Goal: Information Seeking & Learning: Compare options

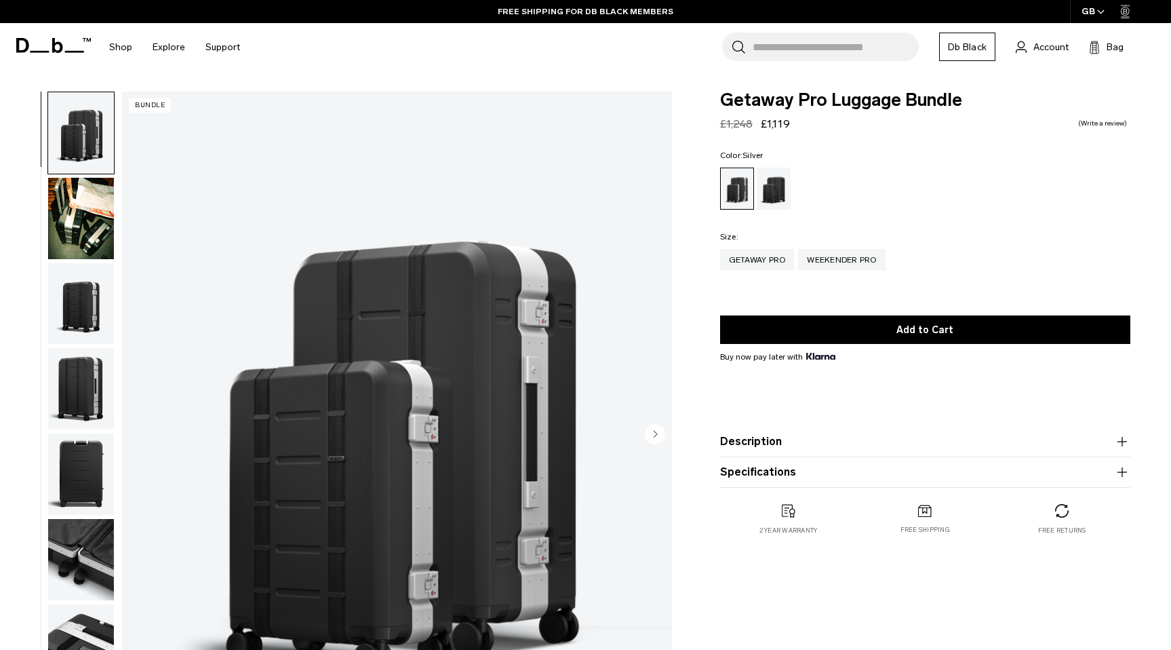
click at [96, 195] on img "button" at bounding box center [81, 218] width 66 height 81
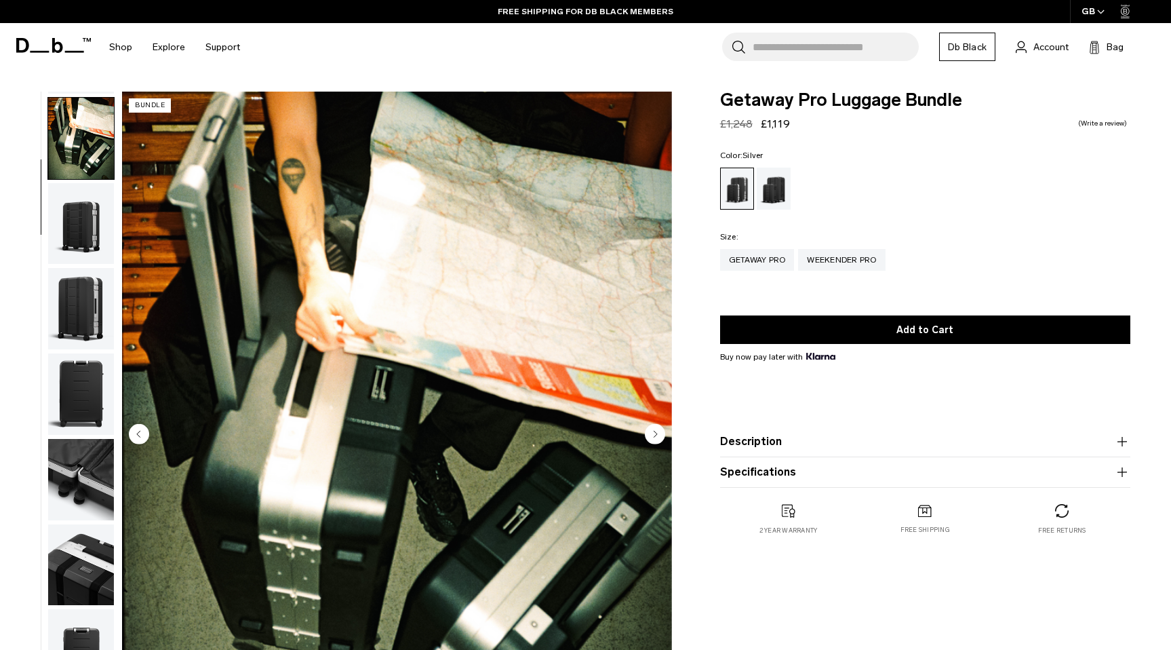
scroll to position [85, 0]
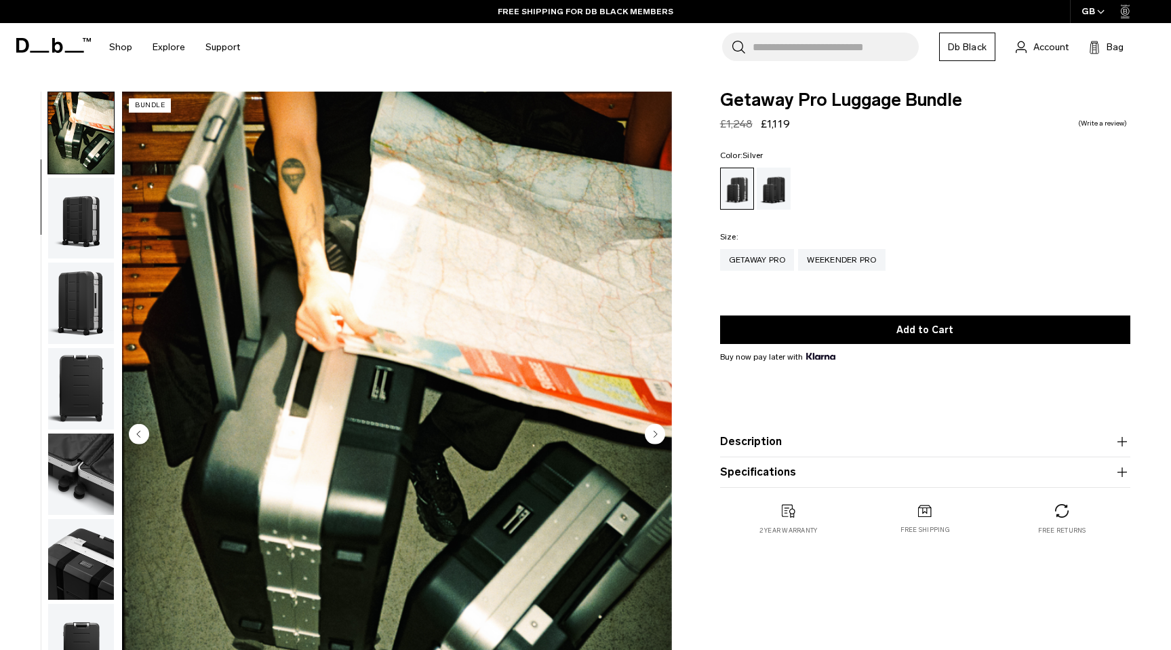
click at [654, 422] on img "2 / 10" at bounding box center [397, 435] width 550 height 687
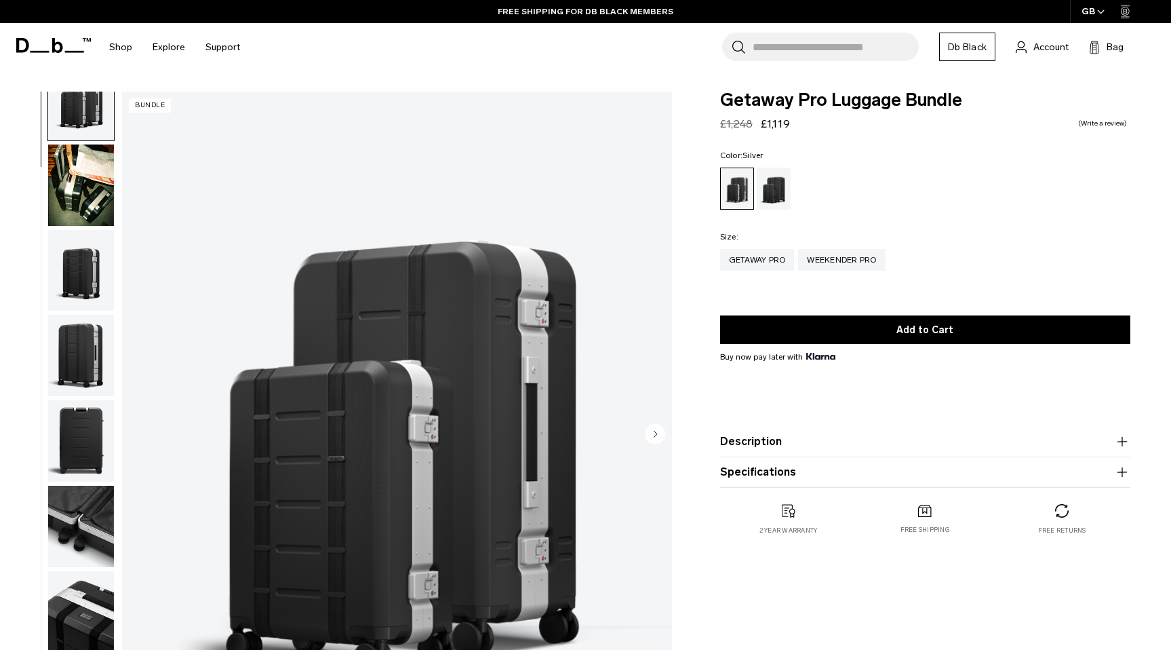
scroll to position [0, 0]
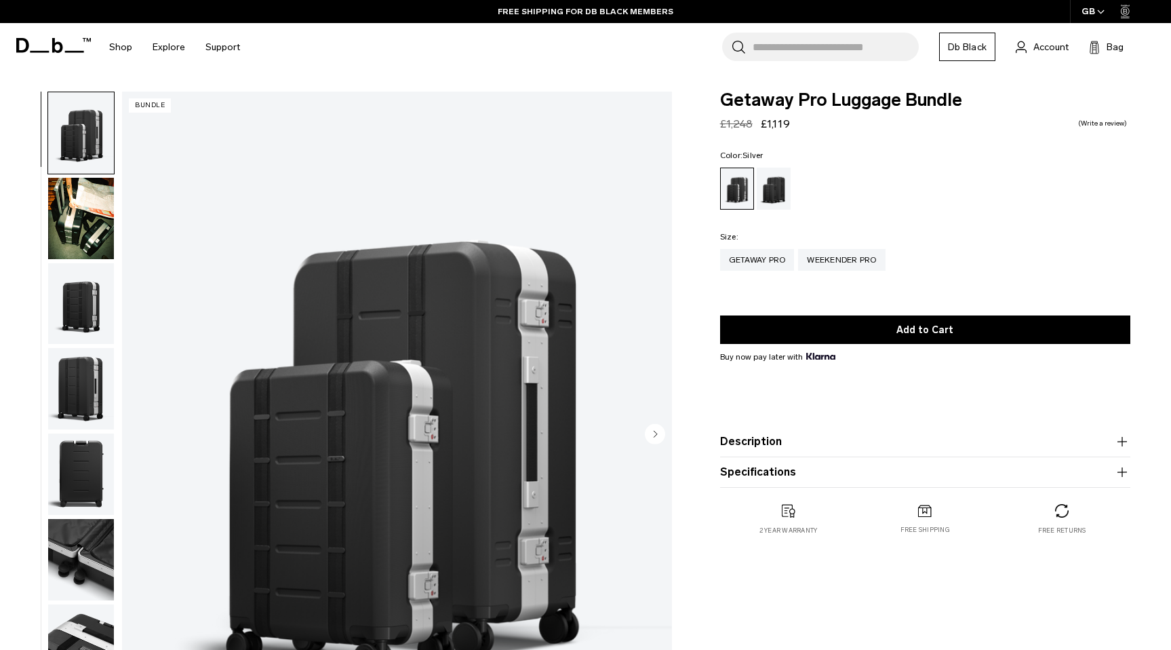
click at [654, 425] on circle "Next slide" at bounding box center [655, 433] width 20 height 20
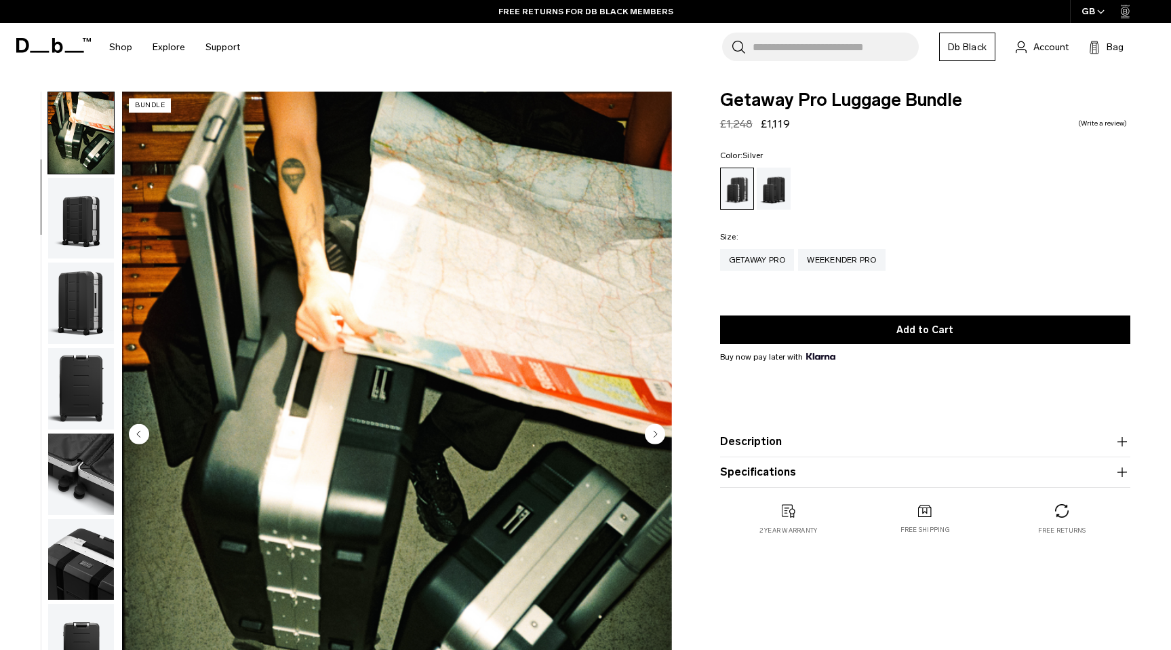
click at [655, 429] on circle "Next slide" at bounding box center [655, 433] width 20 height 20
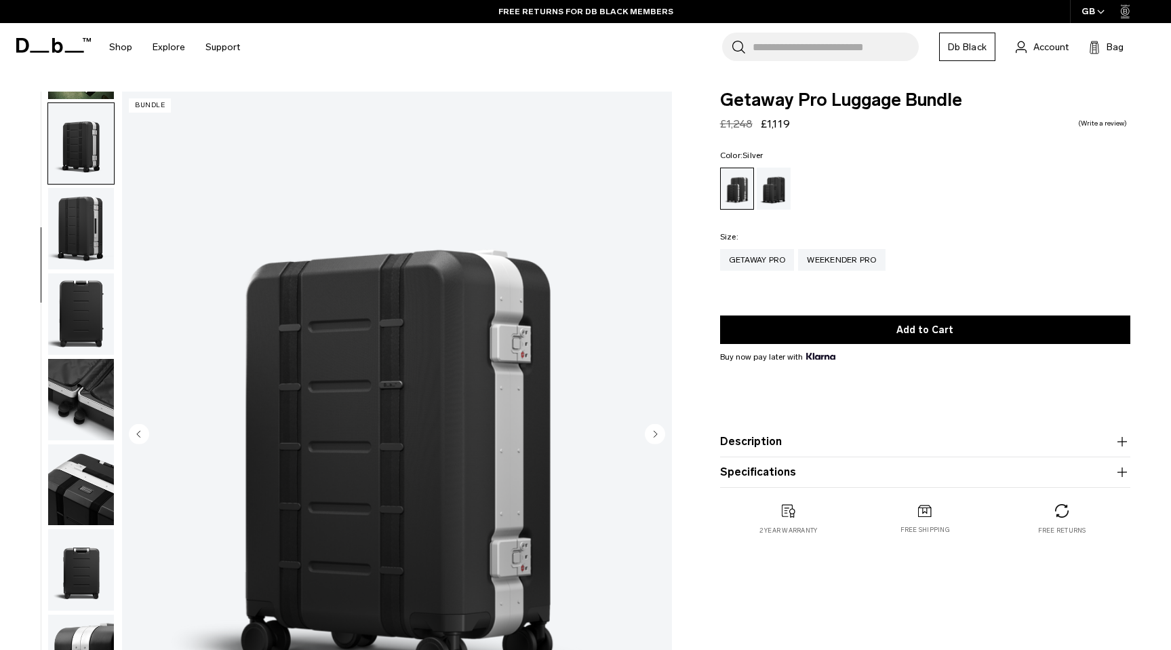
scroll to position [163, 0]
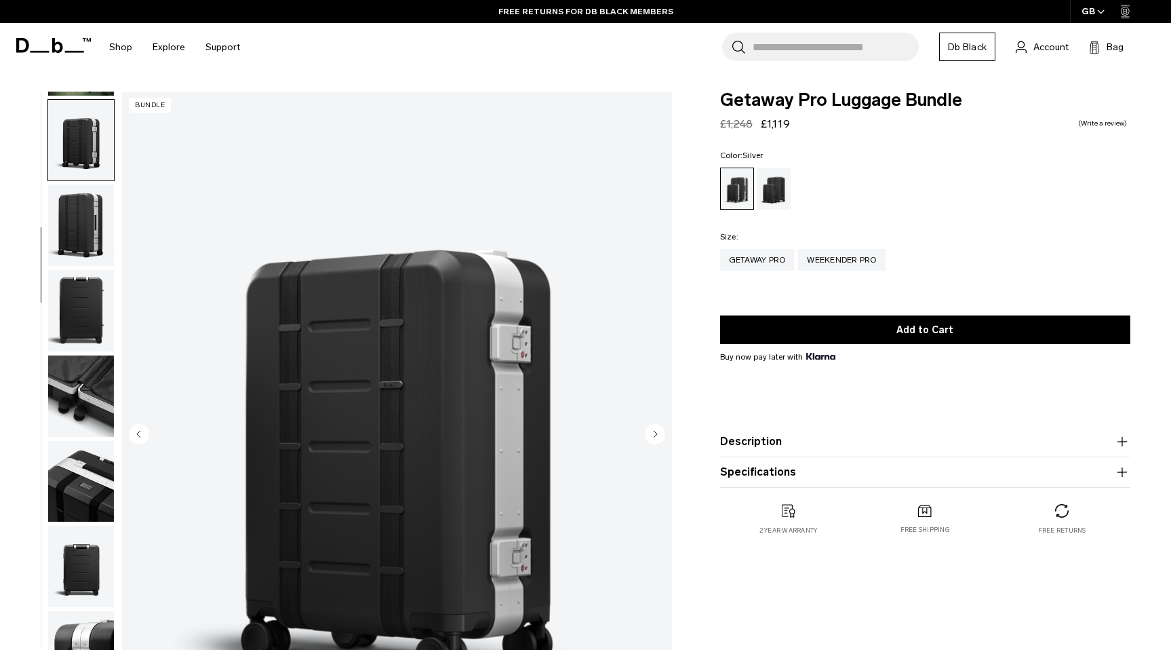
click at [655, 430] on circle "Next slide" at bounding box center [655, 433] width 20 height 20
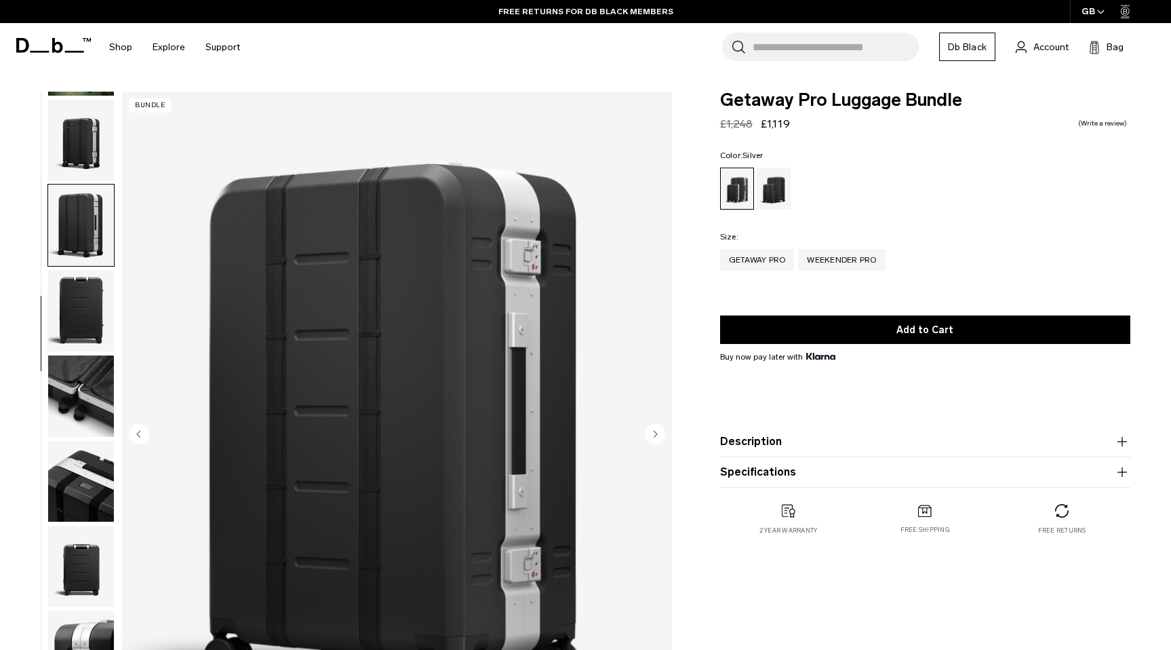
click at [655, 430] on circle "Next slide" at bounding box center [655, 433] width 20 height 20
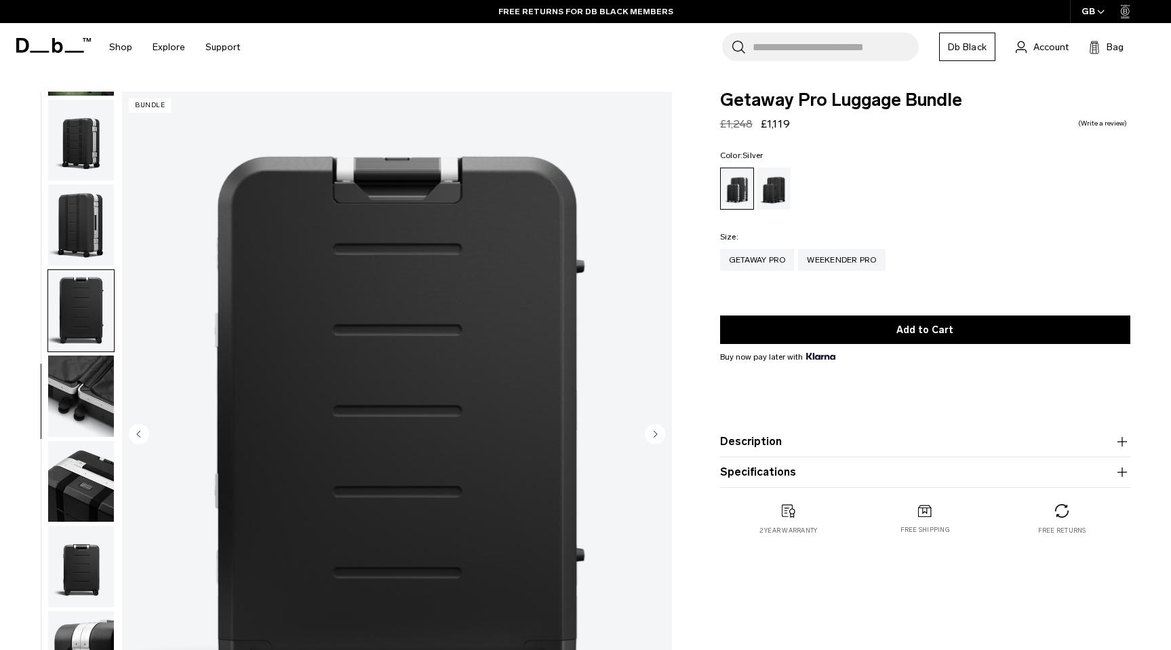
click at [655, 430] on circle "Next slide" at bounding box center [655, 433] width 20 height 20
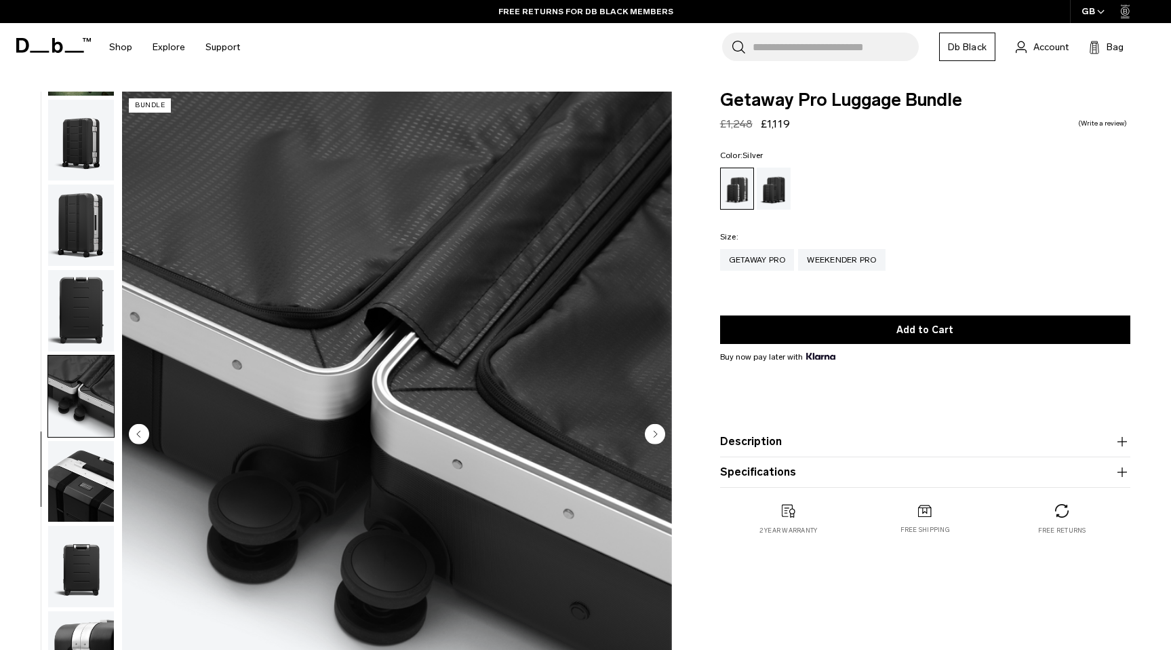
click at [655, 430] on circle "Next slide" at bounding box center [655, 433] width 20 height 20
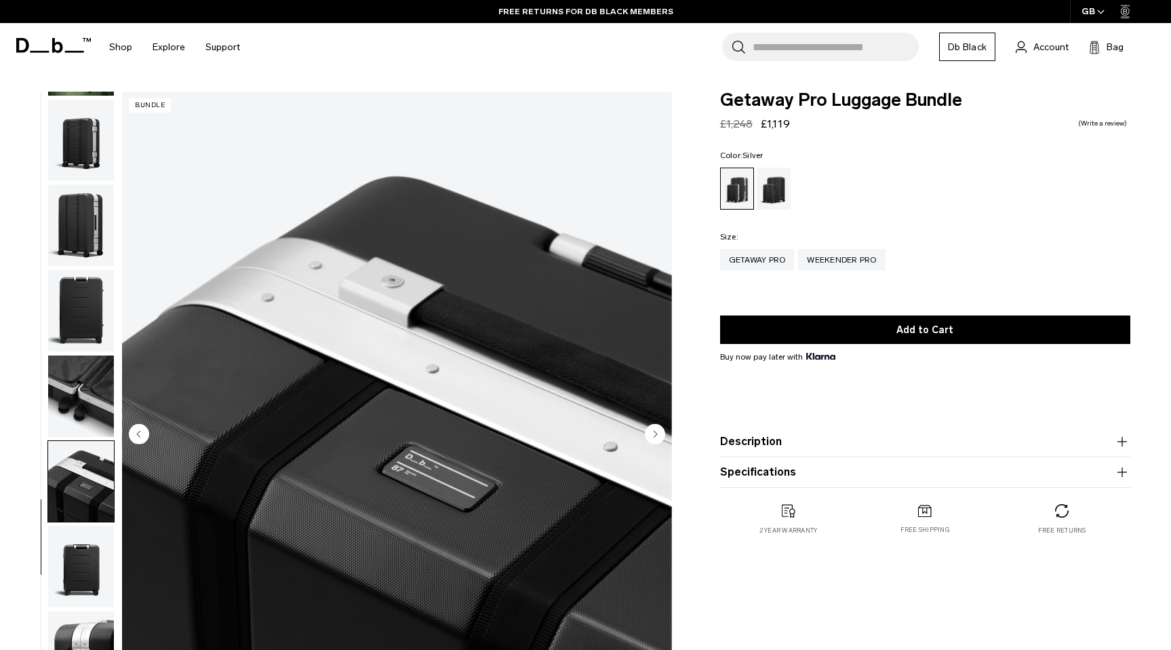
click at [655, 430] on circle "Next slide" at bounding box center [655, 433] width 20 height 20
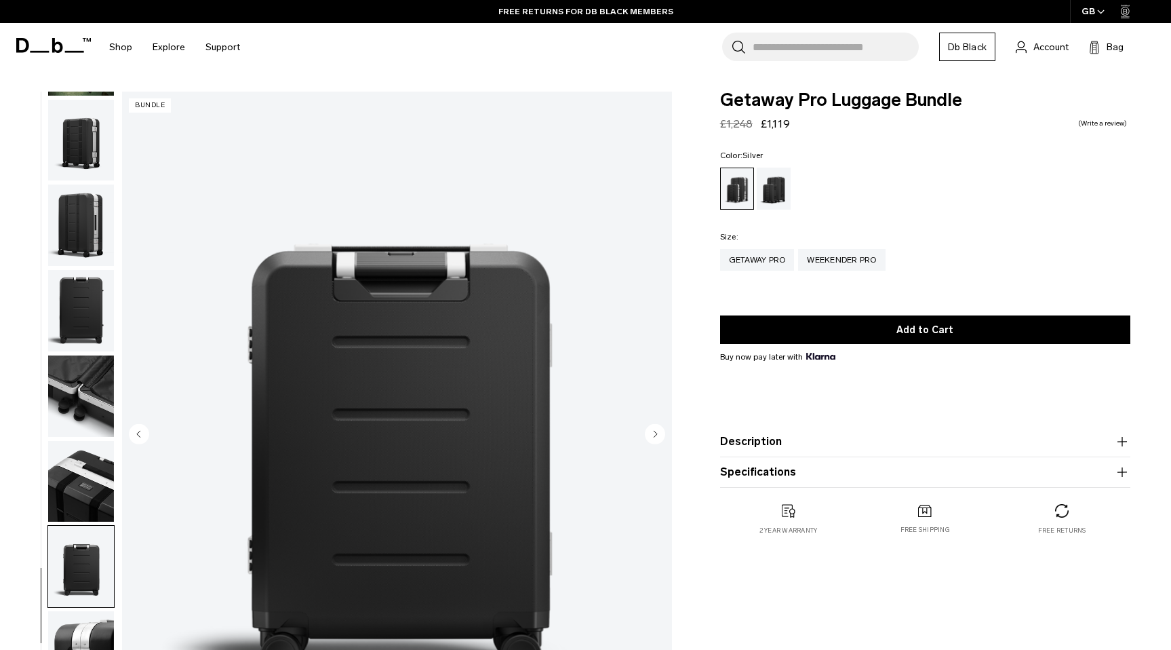
click at [655, 430] on circle "Next slide" at bounding box center [655, 433] width 20 height 20
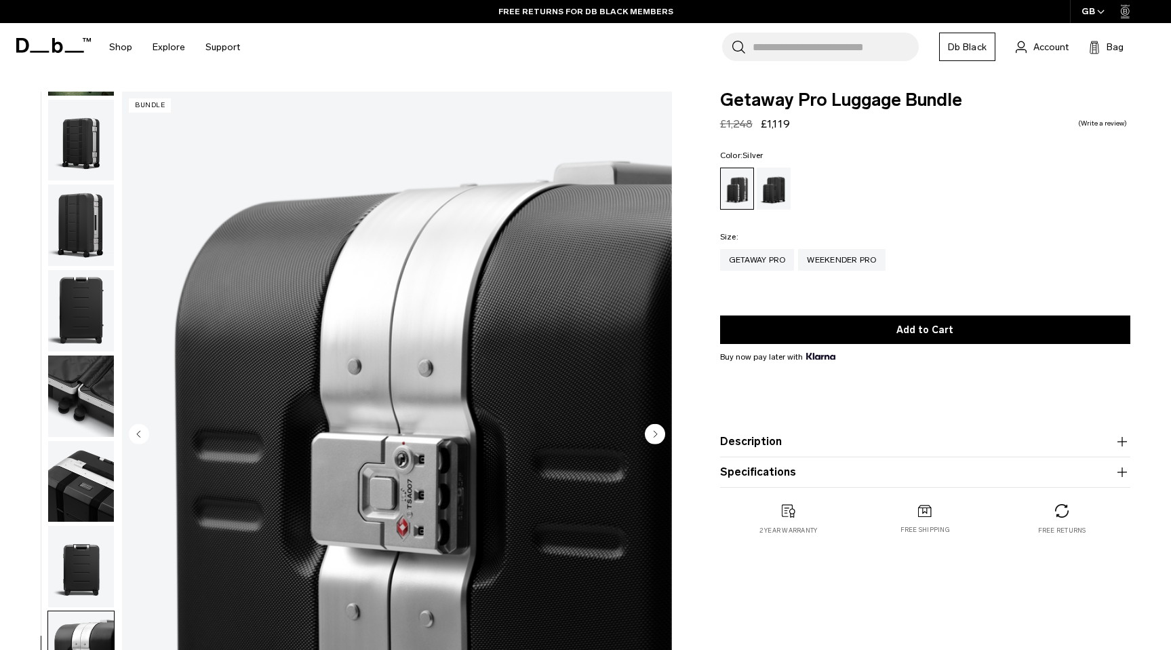
click at [655, 430] on circle "Next slide" at bounding box center [655, 433] width 20 height 20
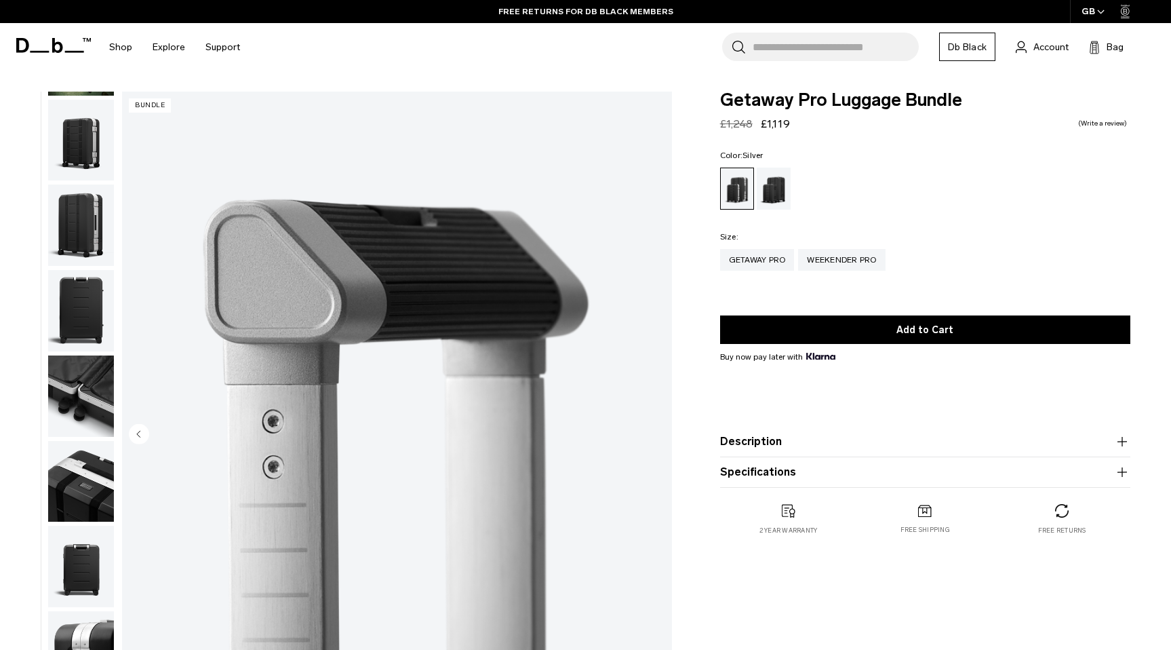
click at [655, 430] on img "10 / 10" at bounding box center [397, 435] width 550 height 687
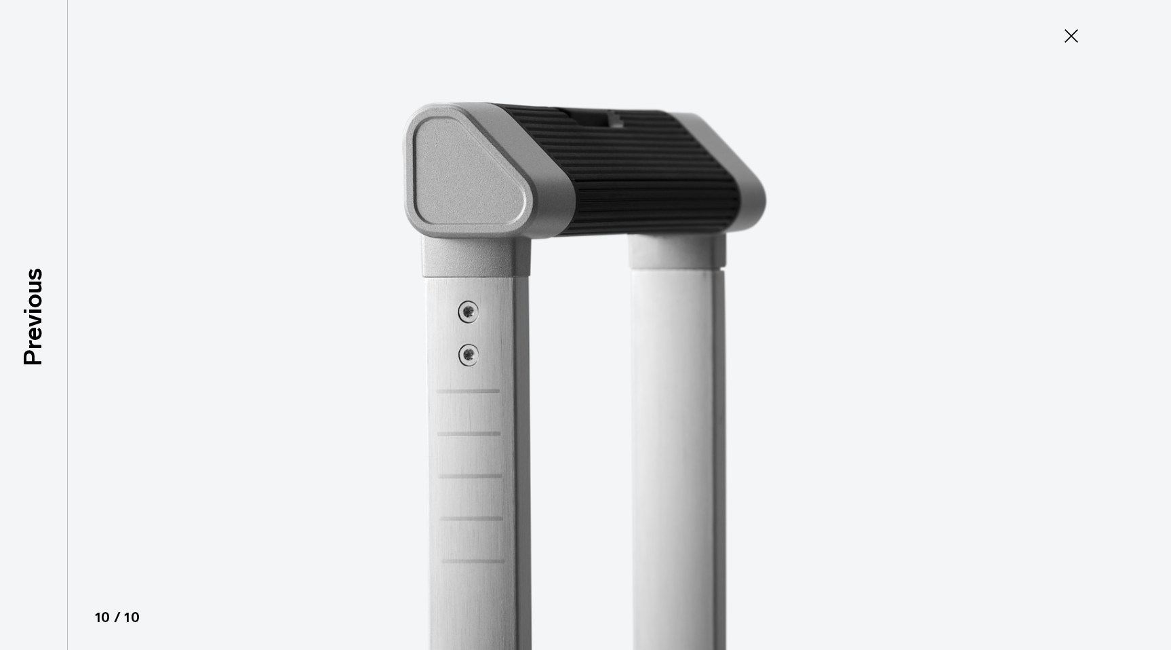
click at [1063, 39] on icon at bounding box center [1072, 36] width 22 height 22
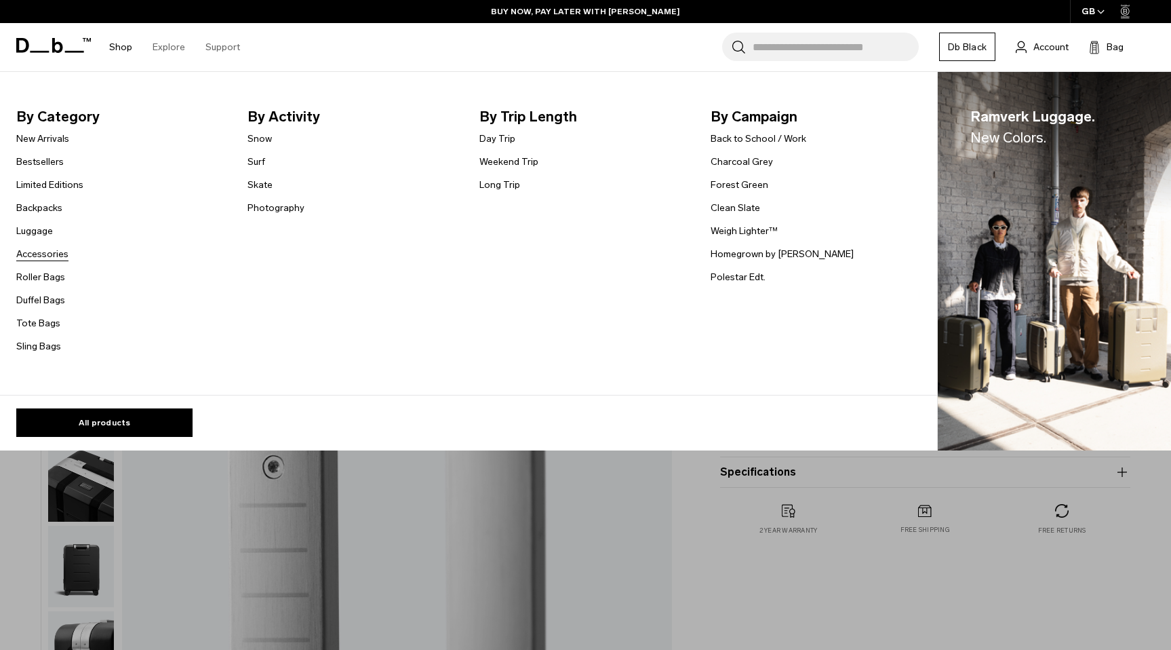
click at [41, 250] on link "Accessories" at bounding box center [42, 254] width 52 height 14
